Goal: Information Seeking & Learning: Learn about a topic

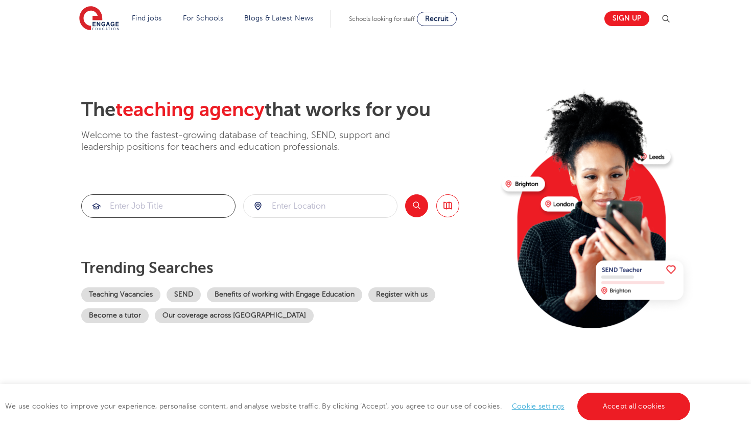
click at [190, 204] on input "search" at bounding box center [158, 206] width 153 height 22
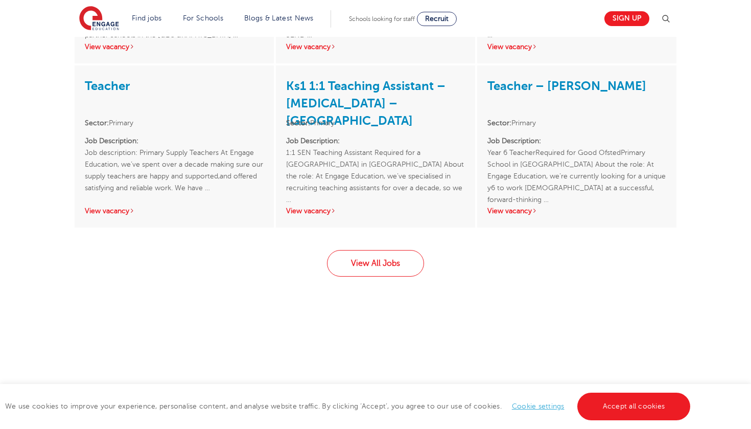
scroll to position [1570, 0]
click at [375, 276] on link "View All Jobs" at bounding box center [375, 262] width 97 height 27
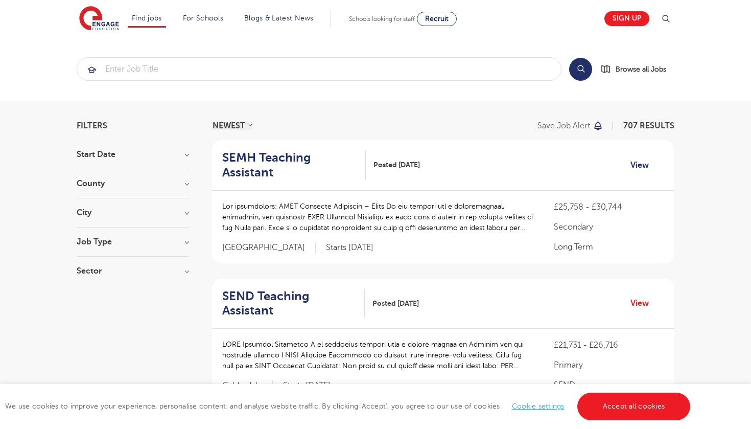
click at [640, 162] on link "View" at bounding box center [643, 164] width 26 height 13
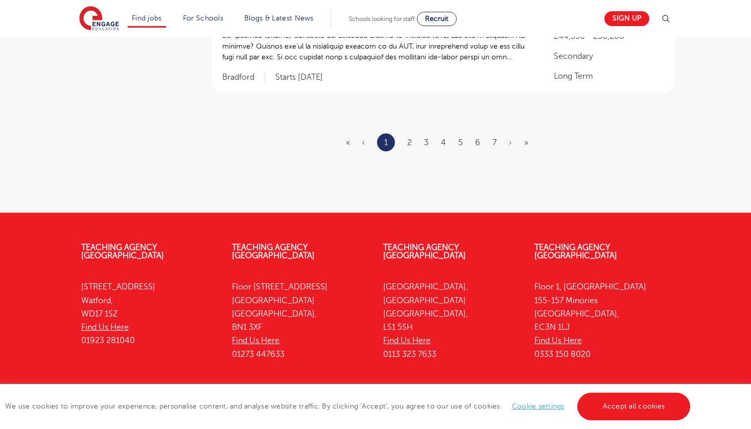
scroll to position [1384, 0]
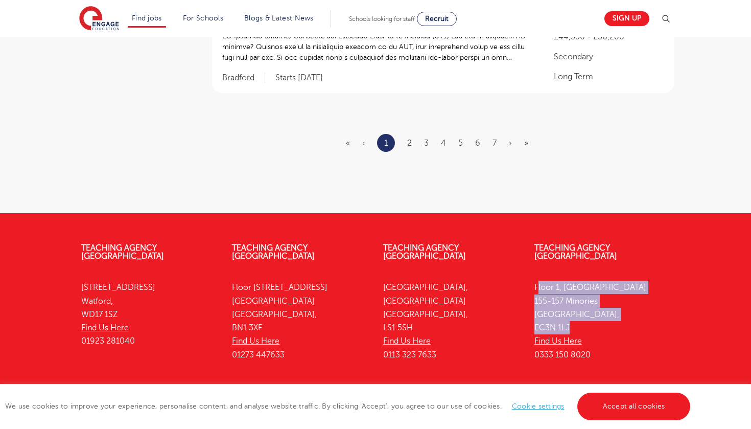
drag, startPoint x: 575, startPoint y: 285, endPoint x: 530, endPoint y: 237, distance: 65.0
click at [530, 237] on div "Teaching Agency London Floor 1, Portsoken House 155-157 Minories London, EC3N 1…" at bounding box center [602, 303] width 151 height 151
copy p "Floor 1, Portsoken House 155-157 Minories London, EC3N 1LJ"
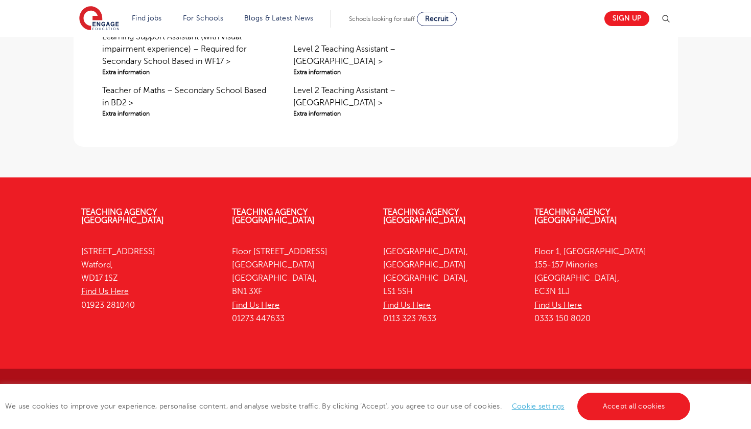
scroll to position [805, 0]
